Goal: Check status: Check status

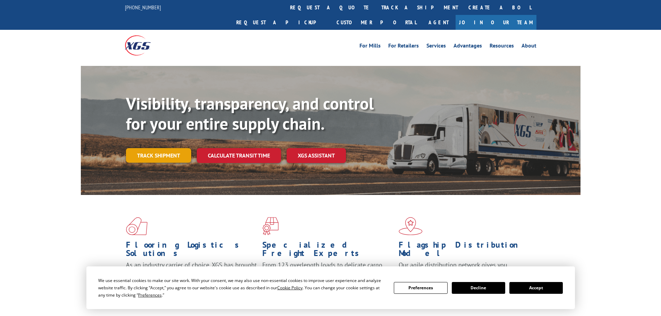
click at [170, 148] on link "Track shipment" at bounding box center [158, 155] width 65 height 15
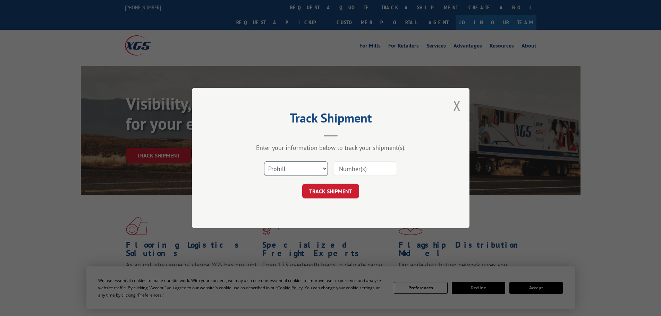
click at [290, 168] on select "Select category... Probill BOL PO" at bounding box center [296, 168] width 64 height 15
select select "bol"
click at [264, 161] on select "Select category... Probill BOL PO" at bounding box center [296, 168] width 64 height 15
click at [346, 168] on input at bounding box center [365, 168] width 64 height 15
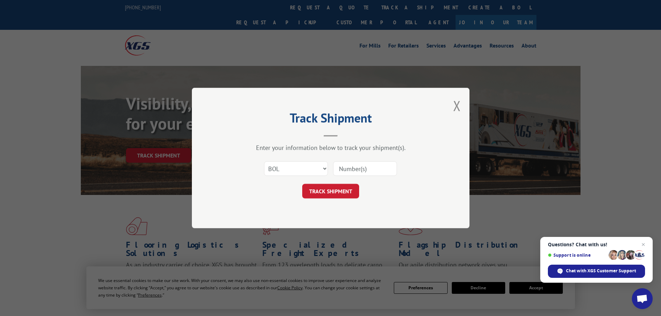
paste input "5195267"
type input "5195267"
click at [338, 195] on button "TRACK SHIPMENT" at bounding box center [330, 191] width 57 height 15
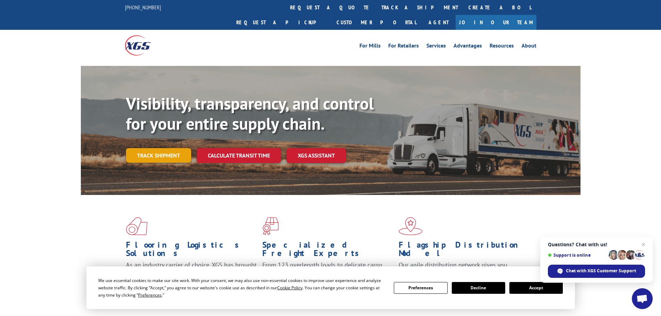
click at [161, 148] on link "Track shipment" at bounding box center [158, 155] width 65 height 15
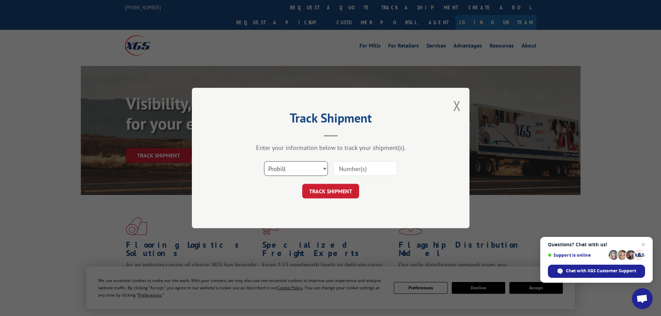
click at [309, 163] on select "Select category... Probill BOL PO" at bounding box center [296, 168] width 64 height 15
select select "bol"
click at [264, 161] on select "Select category... Probill BOL PO" at bounding box center [296, 168] width 64 height 15
click at [366, 173] on input at bounding box center [365, 168] width 64 height 15
paste input "5195267"
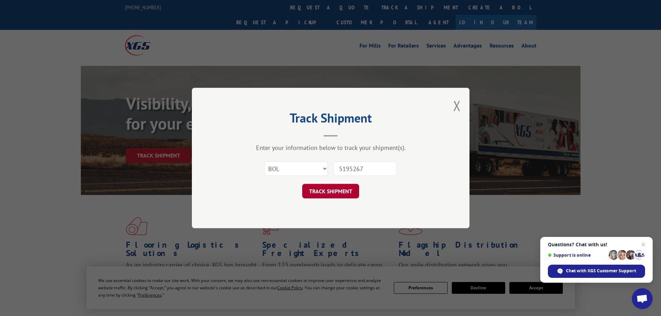
type input "5195267"
click at [327, 186] on button "TRACK SHIPMENT" at bounding box center [330, 191] width 57 height 15
